Goal: Task Accomplishment & Management: Manage account settings

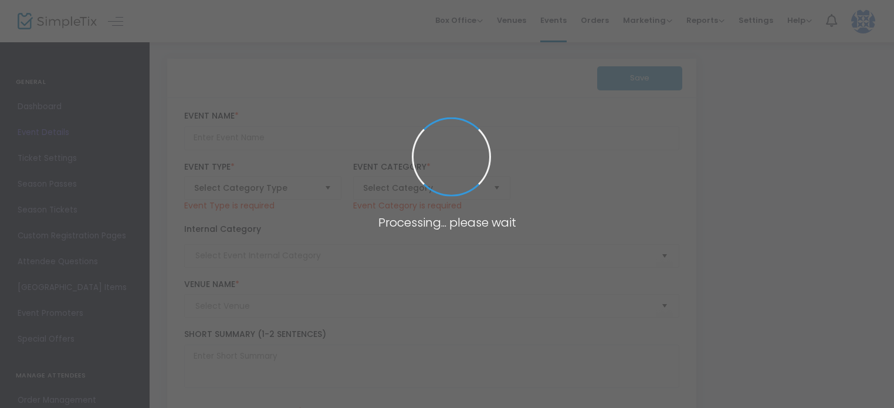
type input "TWO FOR ONE - FRIENDS & FAMILY SUMMER SPECIAL"
type textarea "Experience the ultimate indulgence now until [DATE] with our exclusive offer: p…"
type input "Purchase Now"
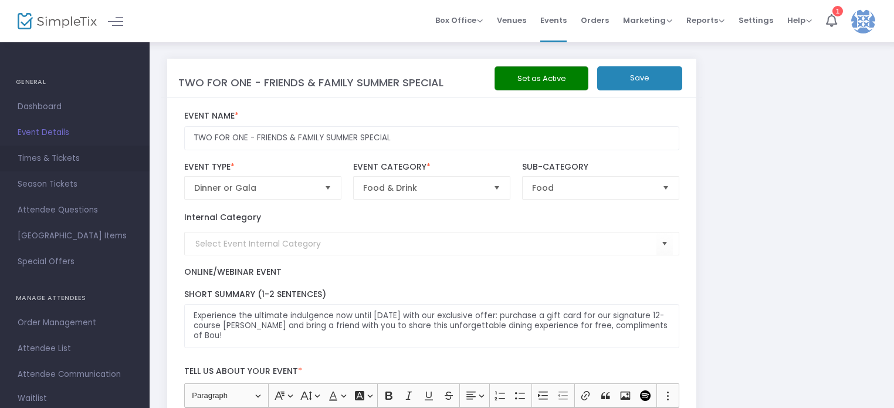
click at [55, 158] on span "Times & Tickets" at bounding box center [75, 158] width 114 height 15
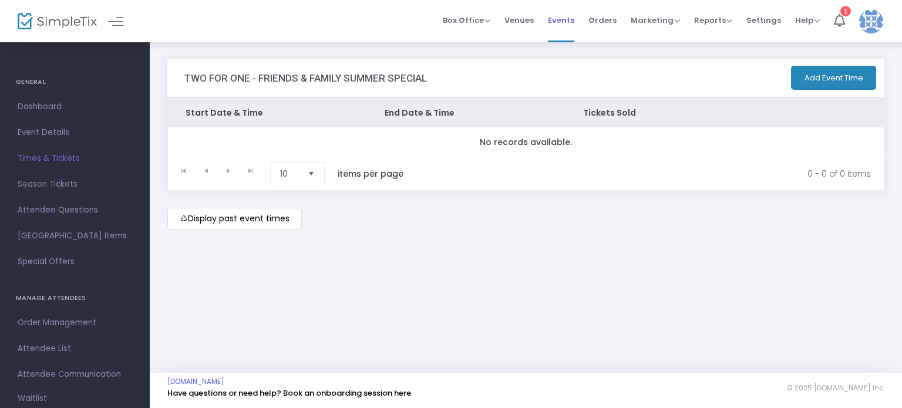
click at [568, 25] on span "Events" at bounding box center [561, 20] width 26 height 30
